Goal: Task Accomplishment & Management: Manage account settings

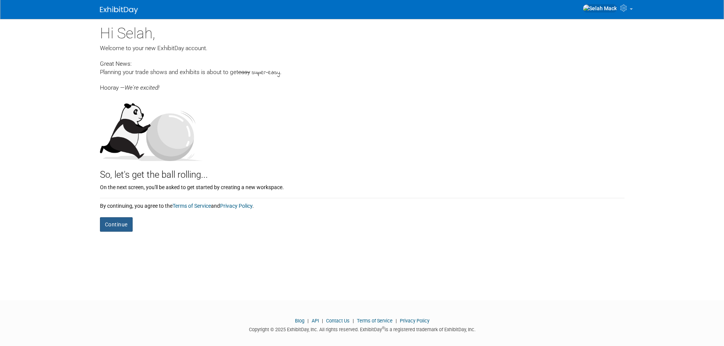
click at [114, 227] on button "Continue" at bounding box center [116, 225] width 33 height 14
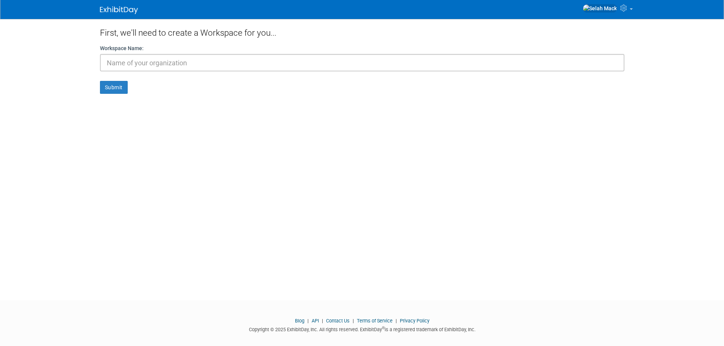
type input "B"
type input "Me"
click at [119, 91] on button "Submit" at bounding box center [114, 87] width 28 height 13
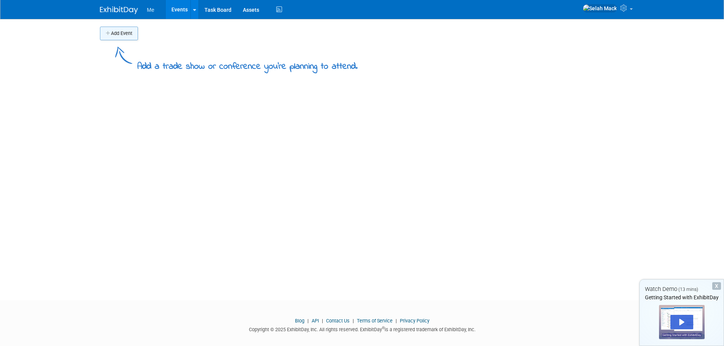
click at [125, 33] on button "Add Event" at bounding box center [119, 34] width 38 height 14
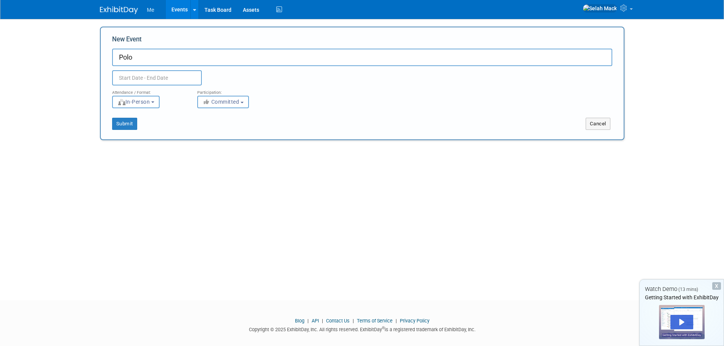
type input "Polo"
click at [156, 73] on input "text" at bounding box center [157, 77] width 90 height 15
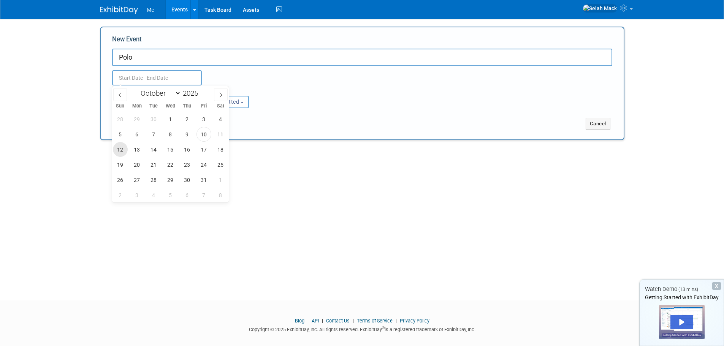
click at [121, 151] on span "12" at bounding box center [120, 149] width 15 height 15
type input "[DATE] to [DATE]"
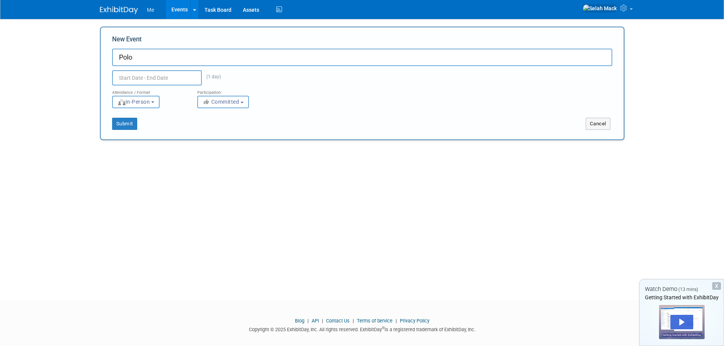
type input "[DATE] to [DATE]"
click at [347, 113] on div "Submit Cancel" at bounding box center [362, 119] width 512 height 22
click at [128, 124] on button "Submit" at bounding box center [124, 124] width 25 height 12
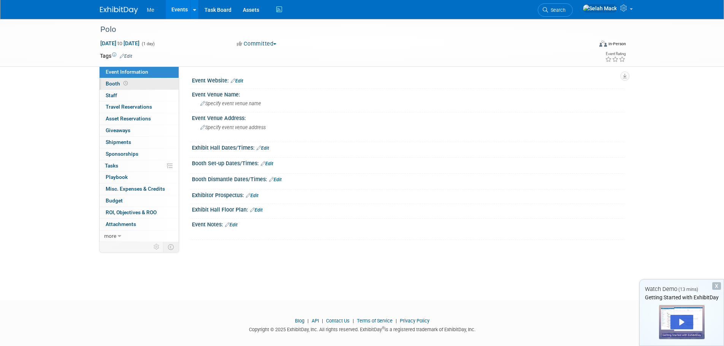
click at [108, 83] on span "Booth" at bounding box center [118, 84] width 24 height 6
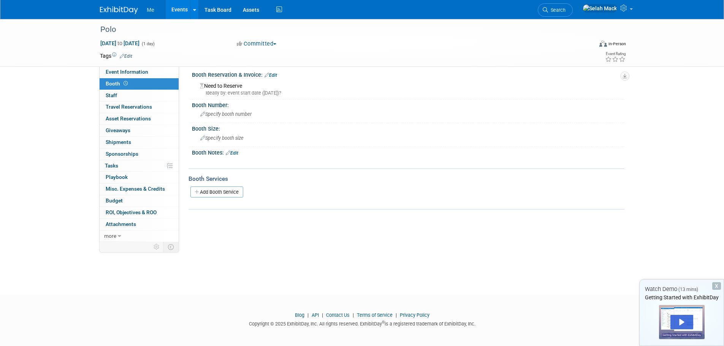
scroll to position [8, 0]
click at [118, 238] on icon at bounding box center [119, 236] width 3 height 5
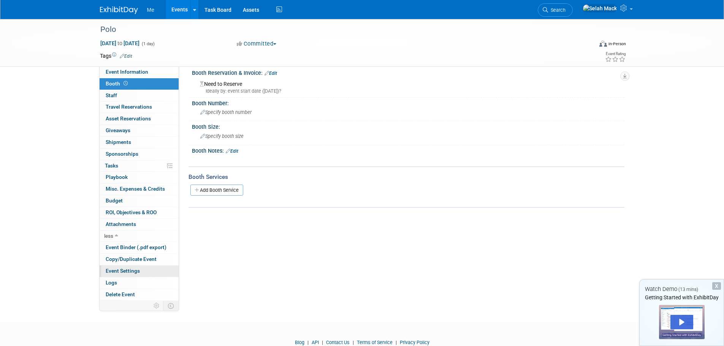
click at [137, 272] on span "Event Settings" at bounding box center [123, 271] width 34 height 6
